Goal: Task Accomplishment & Management: Manage account settings

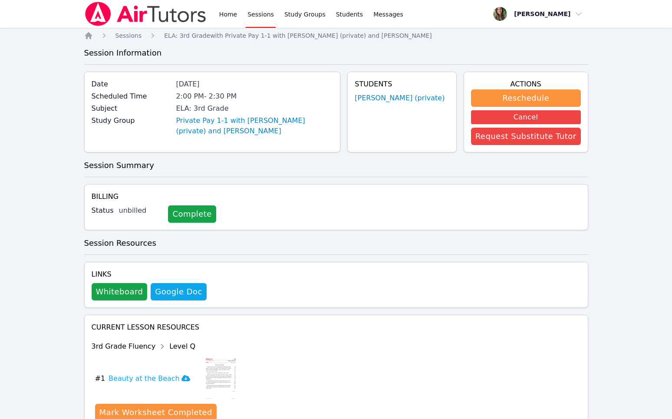
click at [231, 21] on link "Home" at bounding box center [227, 14] width 21 height 28
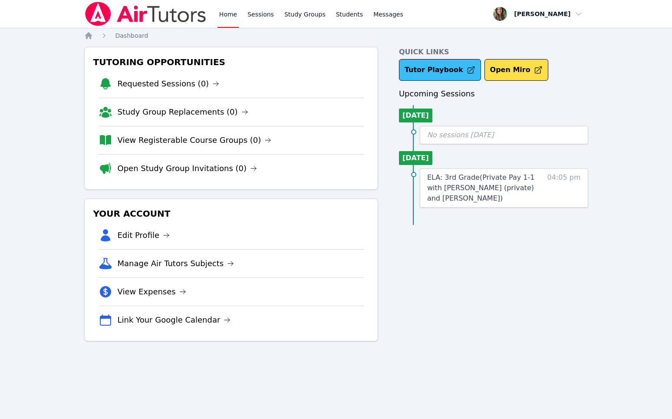
click at [428, 66] on link "Tutor Playbook" at bounding box center [440, 70] width 82 height 22
click at [223, 169] on link "Open Study Group Invitations (0)" at bounding box center [188, 168] width 140 height 12
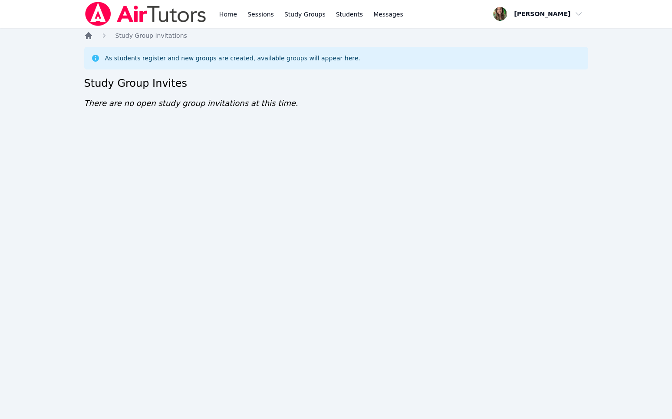
click at [86, 34] on icon "Breadcrumb" at bounding box center [88, 35] width 7 height 7
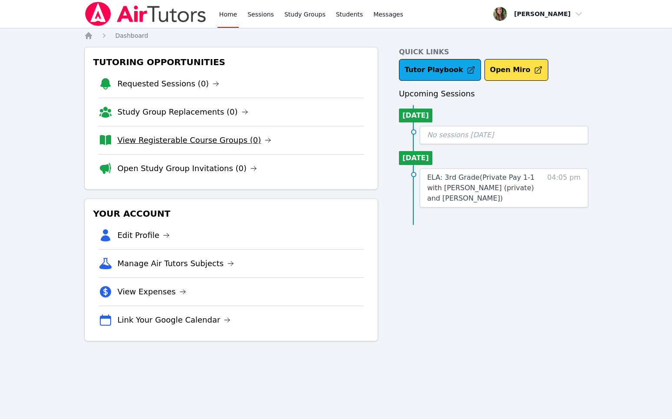
click at [168, 138] on link "View Registerable Course Groups (0)" at bounding box center [195, 140] width 154 height 12
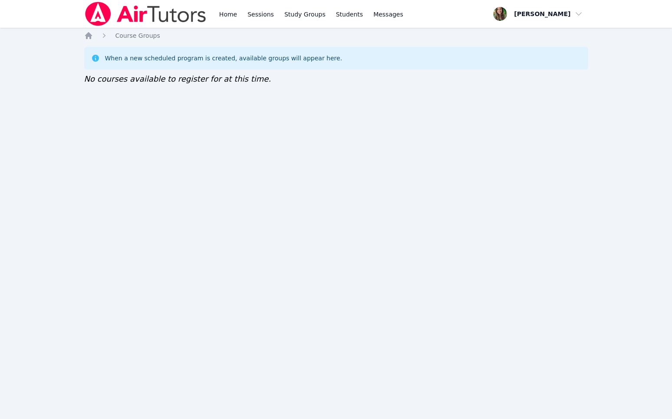
click at [91, 40] on div "Home Course Groups When a new scheduled program is created, available groups wi…" at bounding box center [336, 66] width 504 height 71
click at [89, 19] on img at bounding box center [145, 14] width 123 height 24
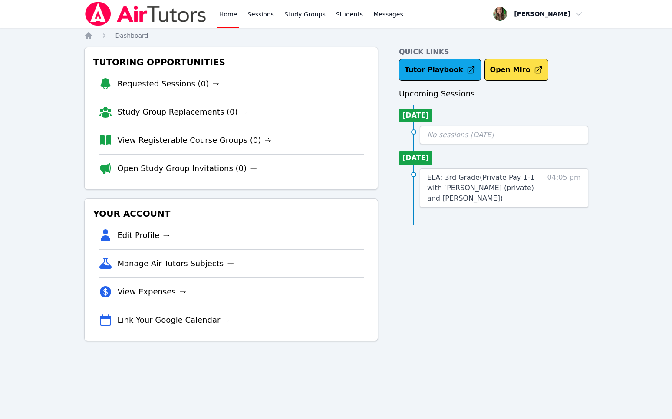
click at [173, 262] on link "Manage Air Tutors Subjects" at bounding box center [176, 263] width 117 height 12
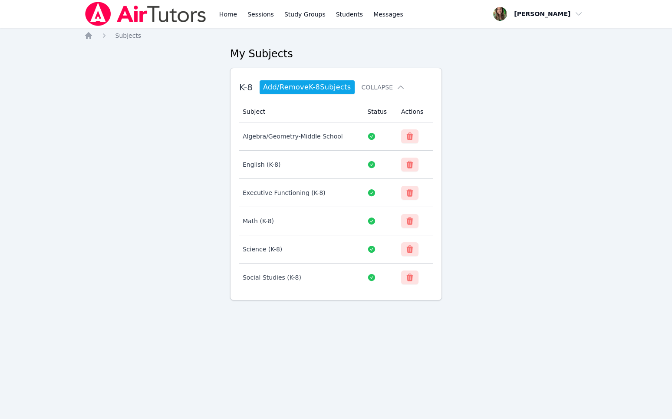
click at [87, 10] on img at bounding box center [145, 14] width 123 height 24
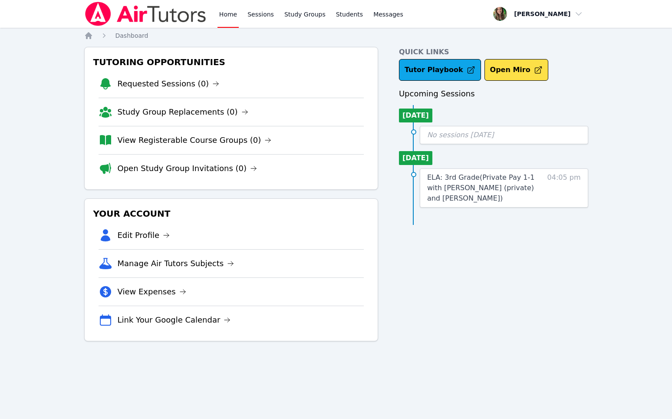
click at [154, 328] on li "Link Your Google Calendar" at bounding box center [231, 320] width 265 height 28
click at [142, 316] on link "Link Your Google Calendar" at bounding box center [174, 320] width 113 height 12
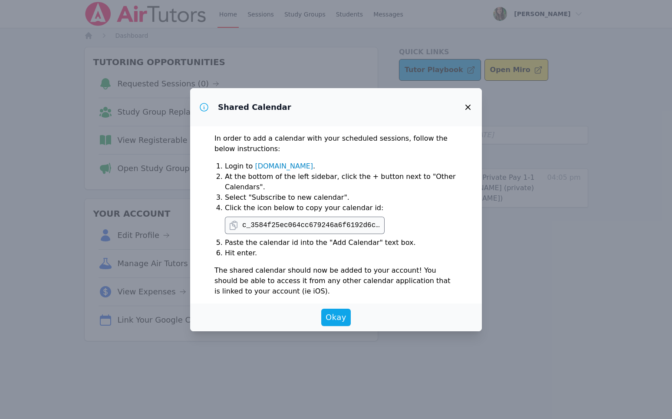
click at [472, 104] on icon "button" at bounding box center [468, 107] width 10 height 10
